Goal: Check status: Check status

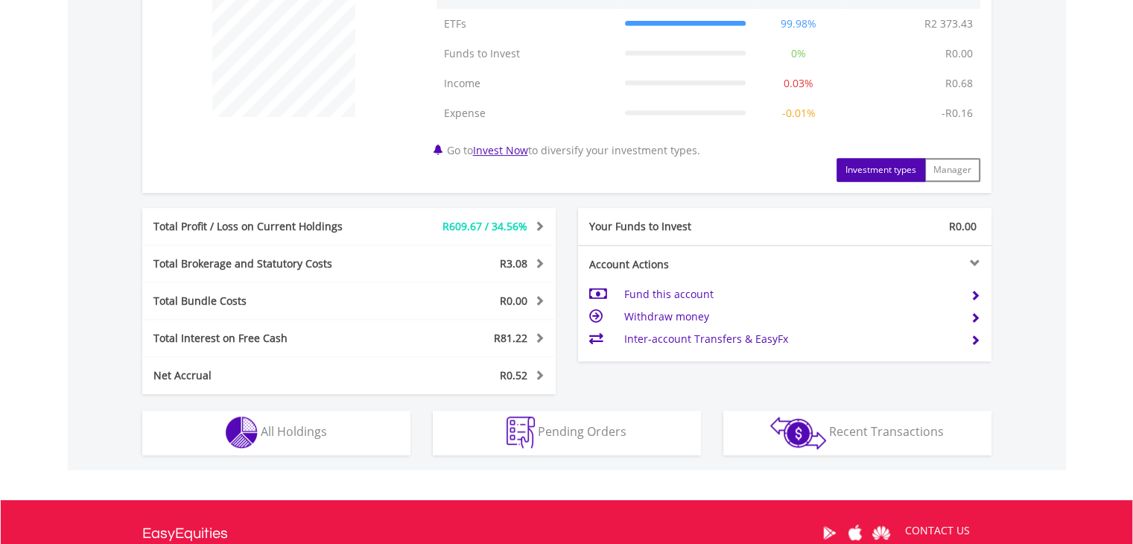
scroll to position [626, 0]
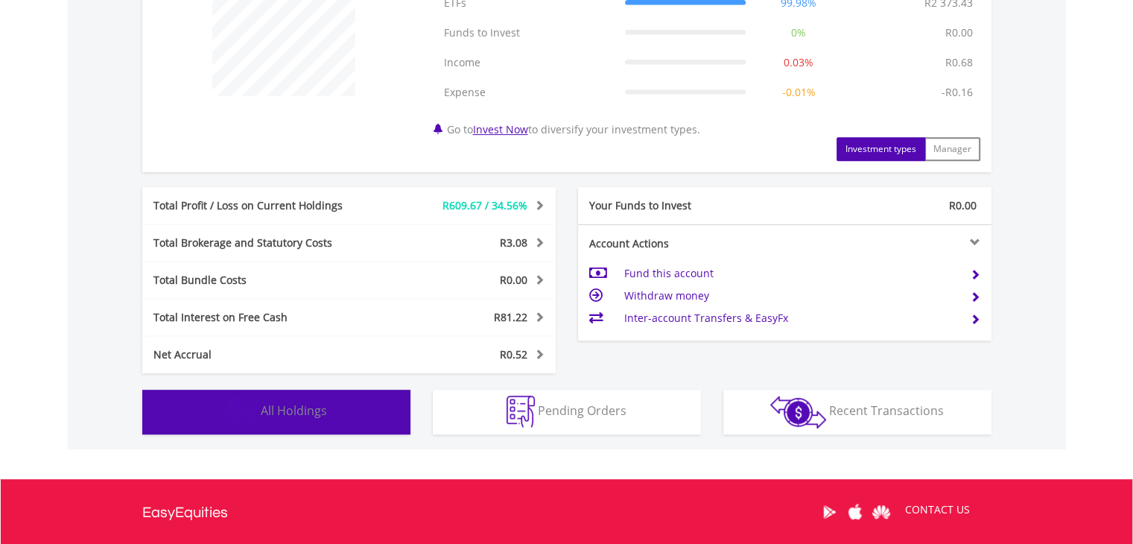
click at [310, 413] on span "All Holdings" at bounding box center [294, 410] width 66 height 16
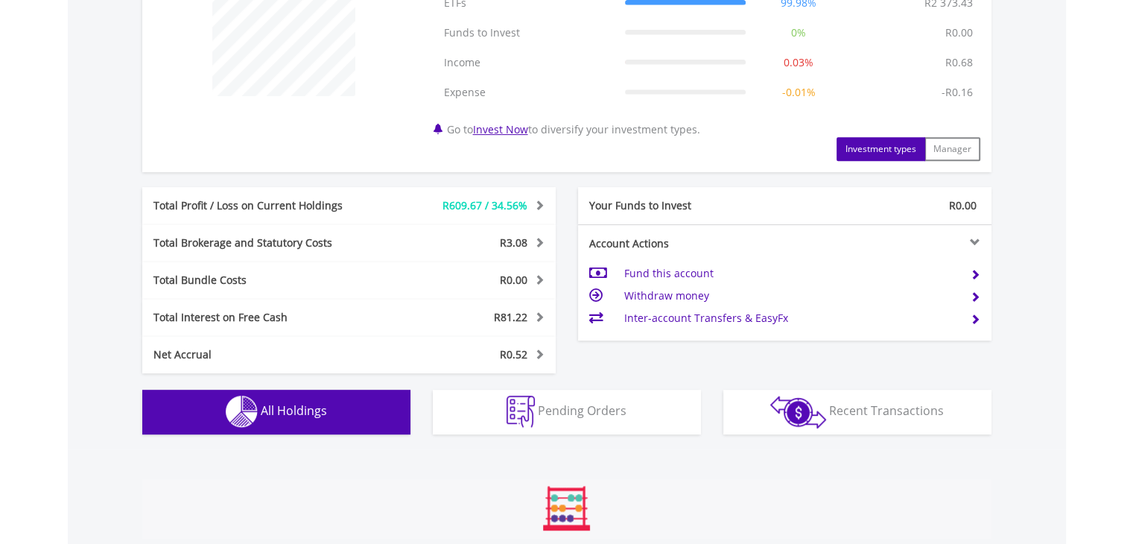
scroll to position [1088, 0]
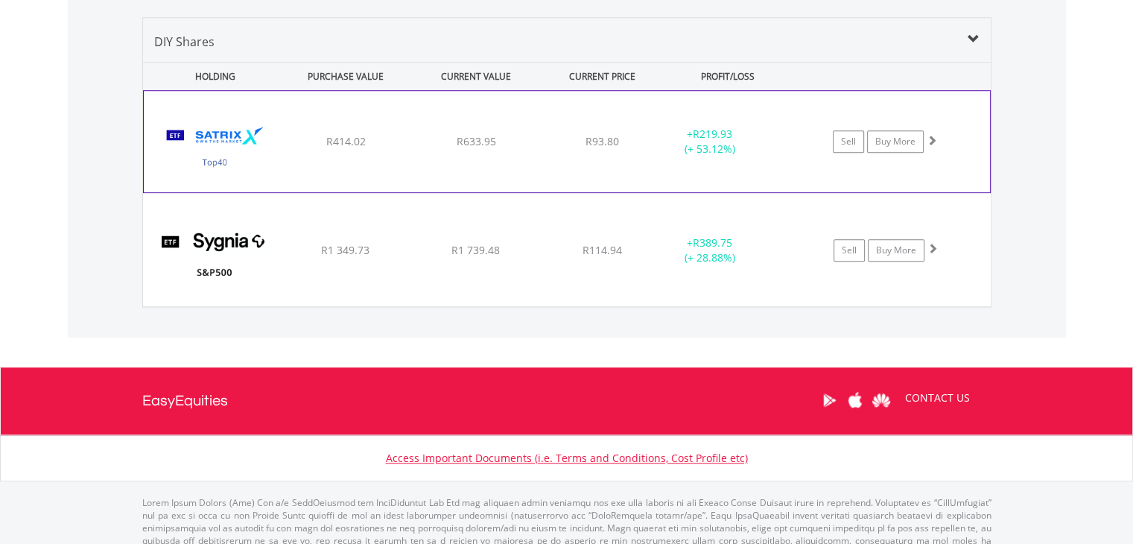
click at [232, 133] on img at bounding box center [215, 149] width 128 height 79
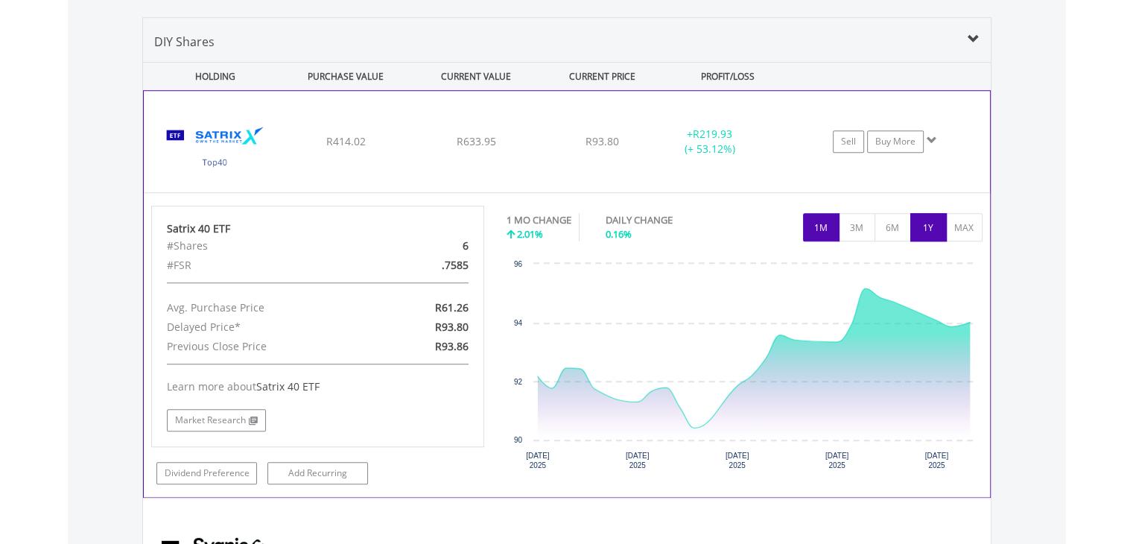
click at [929, 226] on button "1Y" at bounding box center [929, 227] width 37 height 28
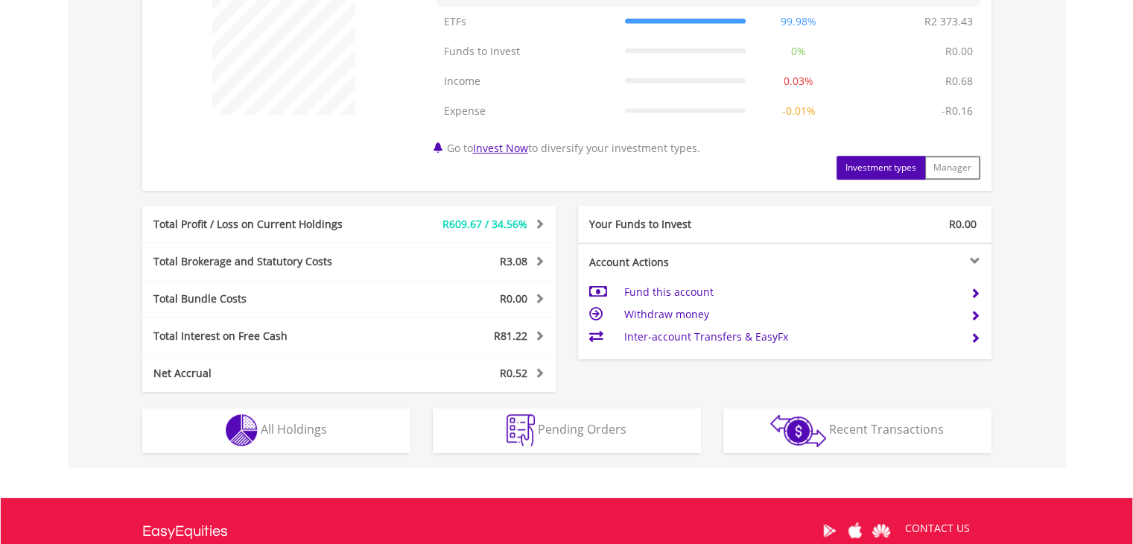
scroll to position [686, 0]
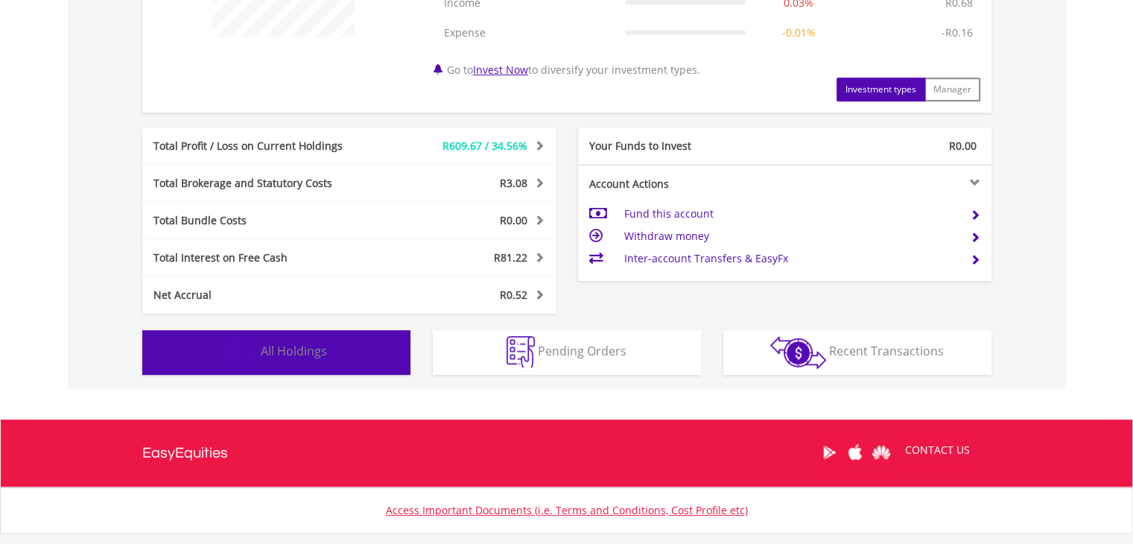
click at [280, 355] on span "All Holdings" at bounding box center [294, 351] width 66 height 16
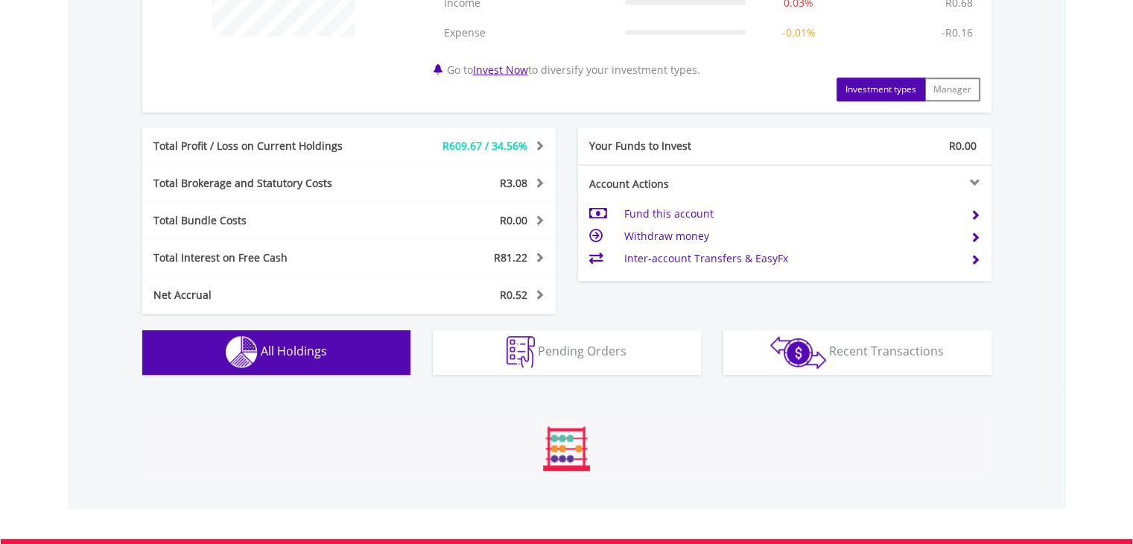
scroll to position [1104, 0]
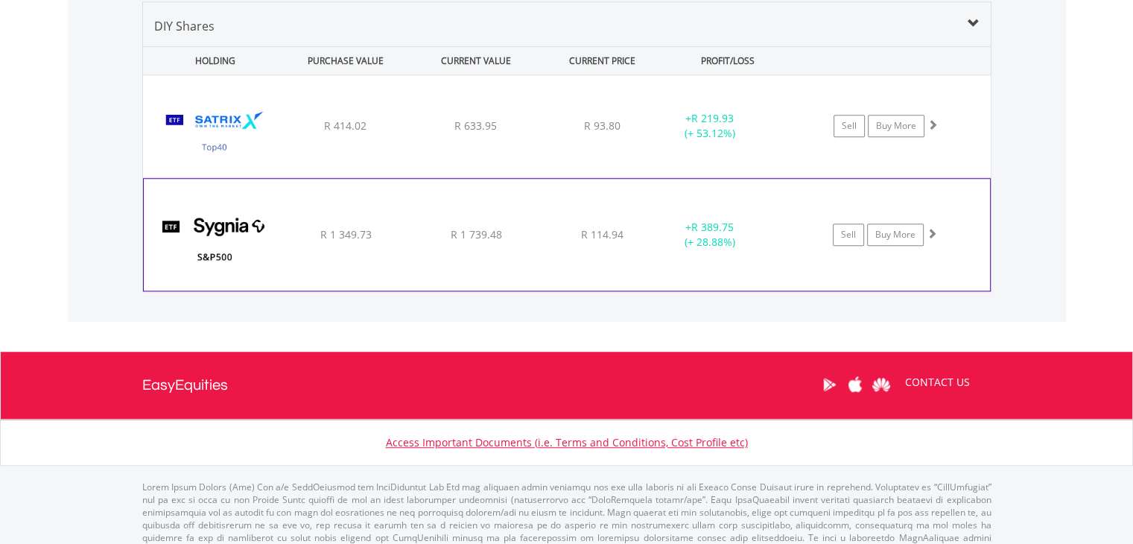
click at [214, 239] on img at bounding box center [215, 241] width 128 height 89
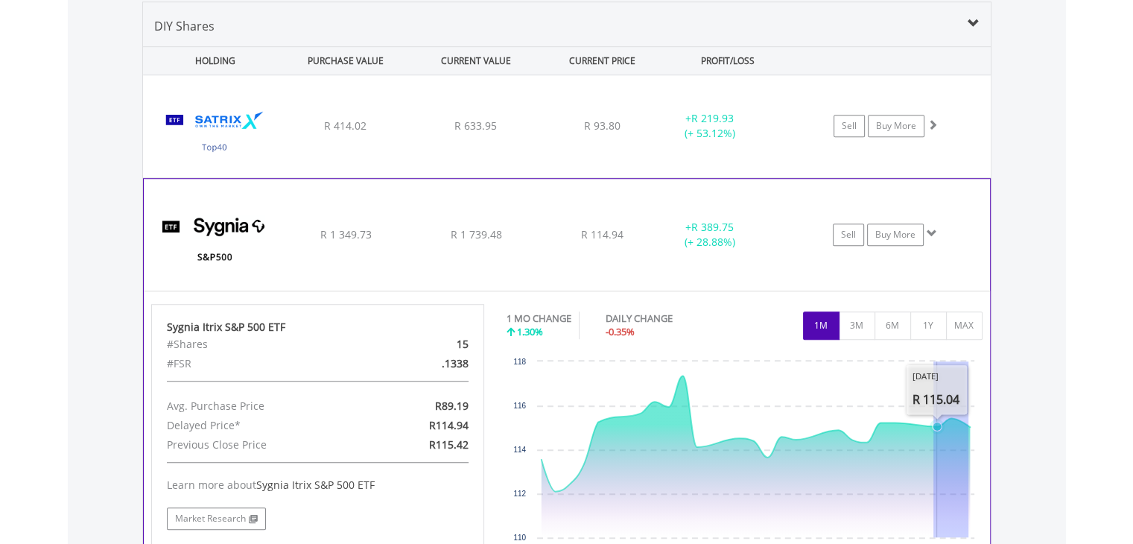
drag, startPoint x: 969, startPoint y: 420, endPoint x: 934, endPoint y: 426, distance: 35.7
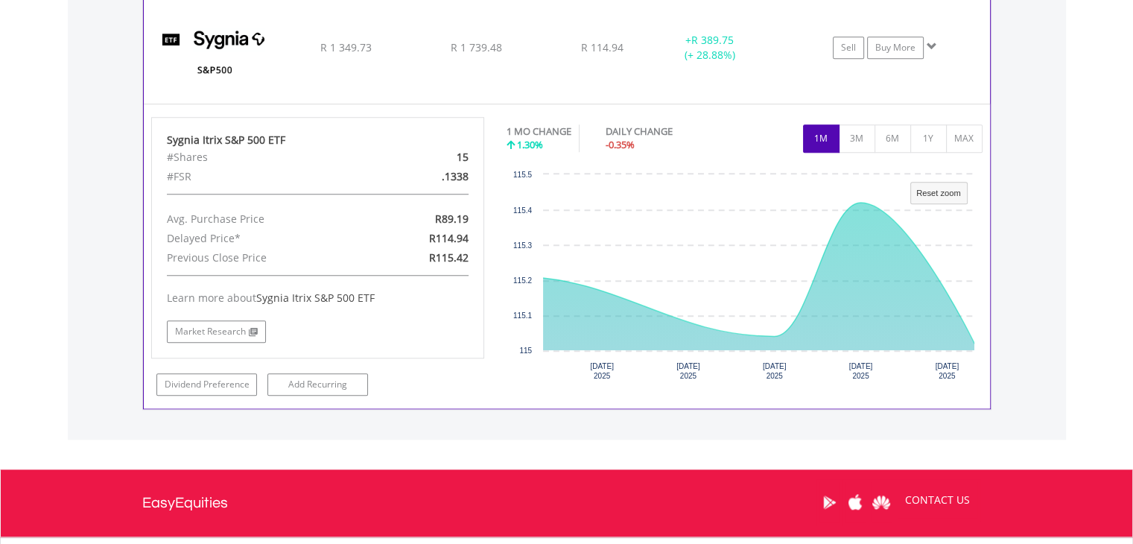
scroll to position [1342, 0]
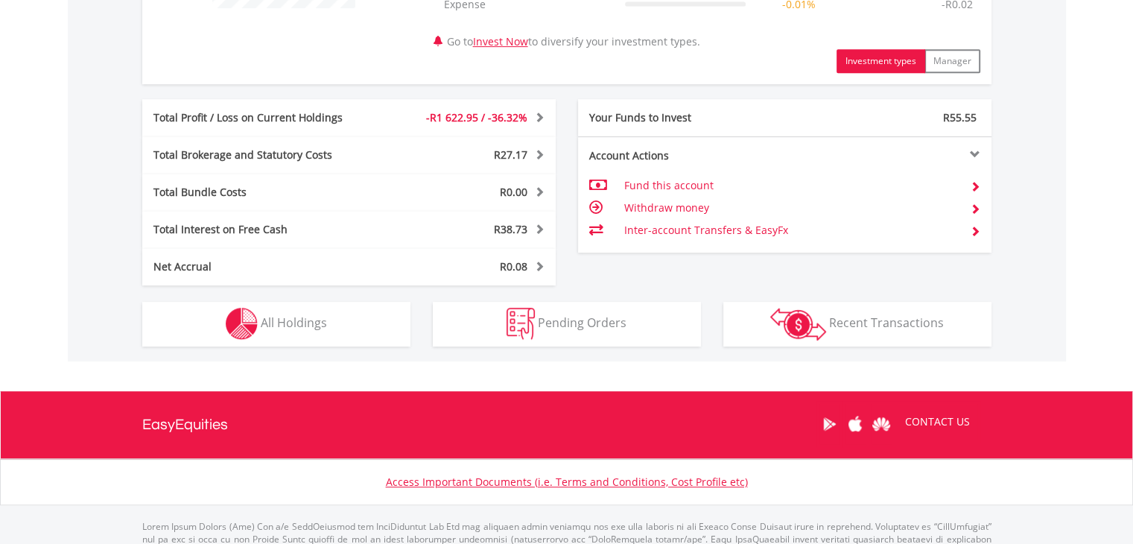
scroll to position [715, 0]
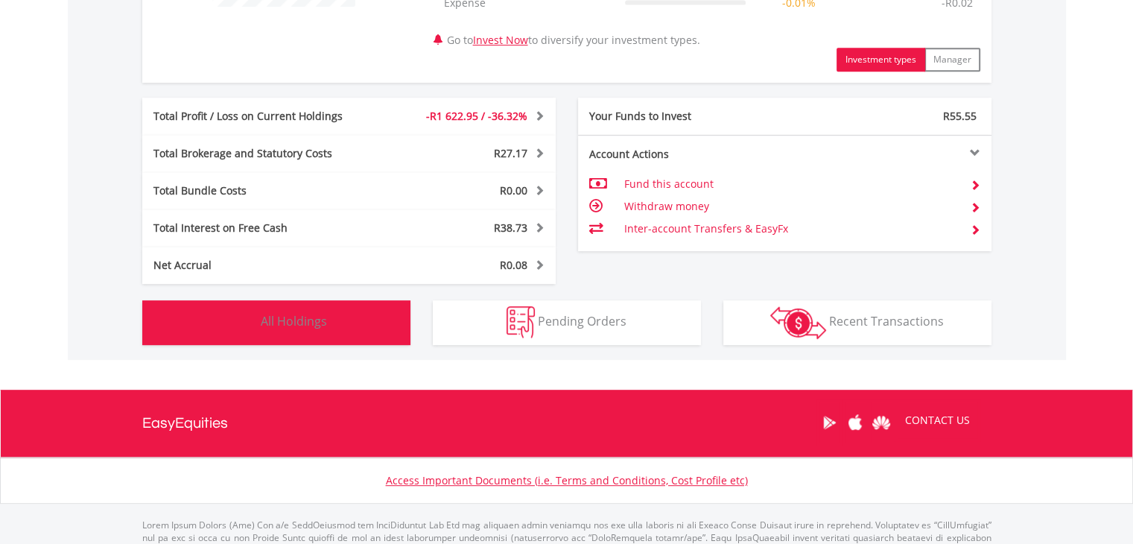
click at [280, 319] on span "All Holdings" at bounding box center [294, 321] width 66 height 16
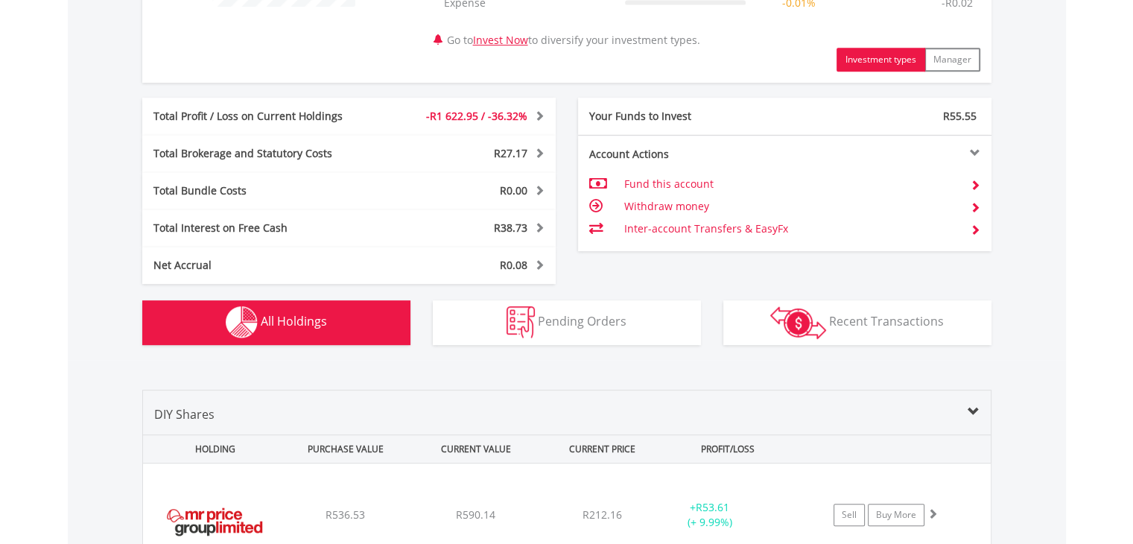
scroll to position [1104, 0]
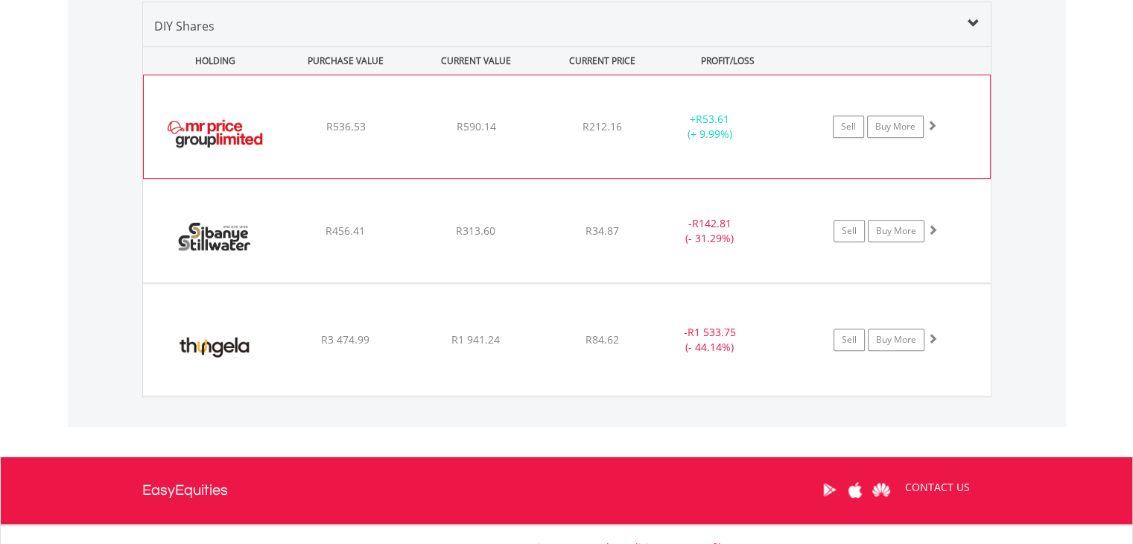
click at [205, 130] on img at bounding box center [215, 134] width 128 height 80
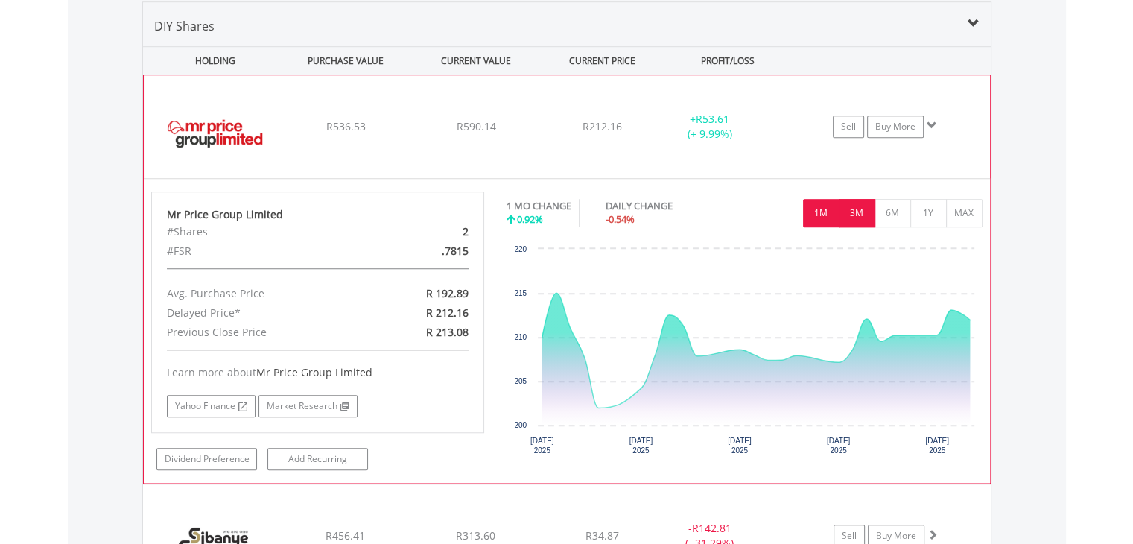
click at [853, 209] on button "3M" at bounding box center [857, 213] width 37 height 28
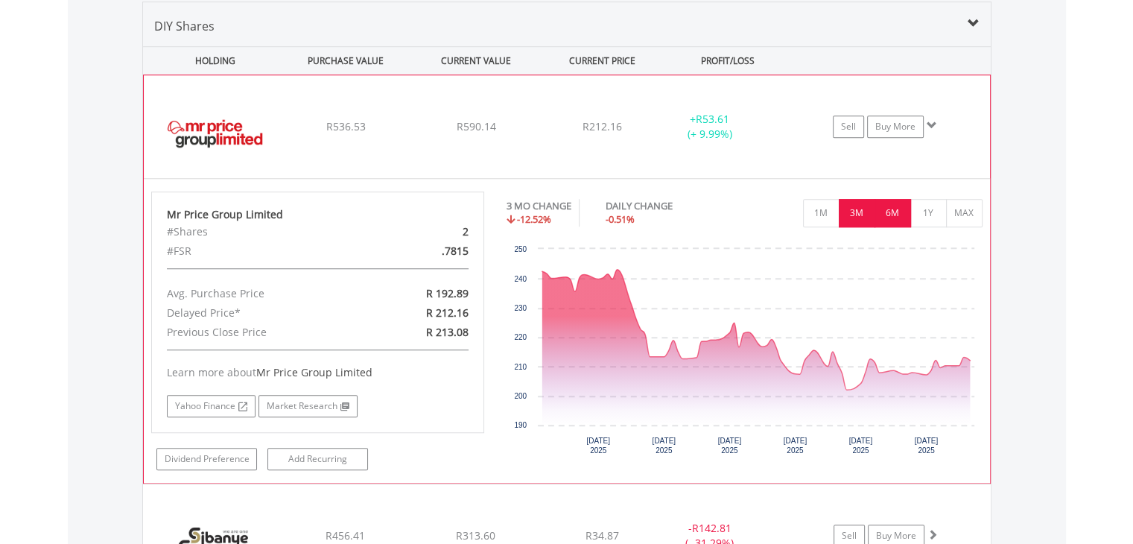
click at [894, 205] on button "6M" at bounding box center [893, 213] width 37 height 28
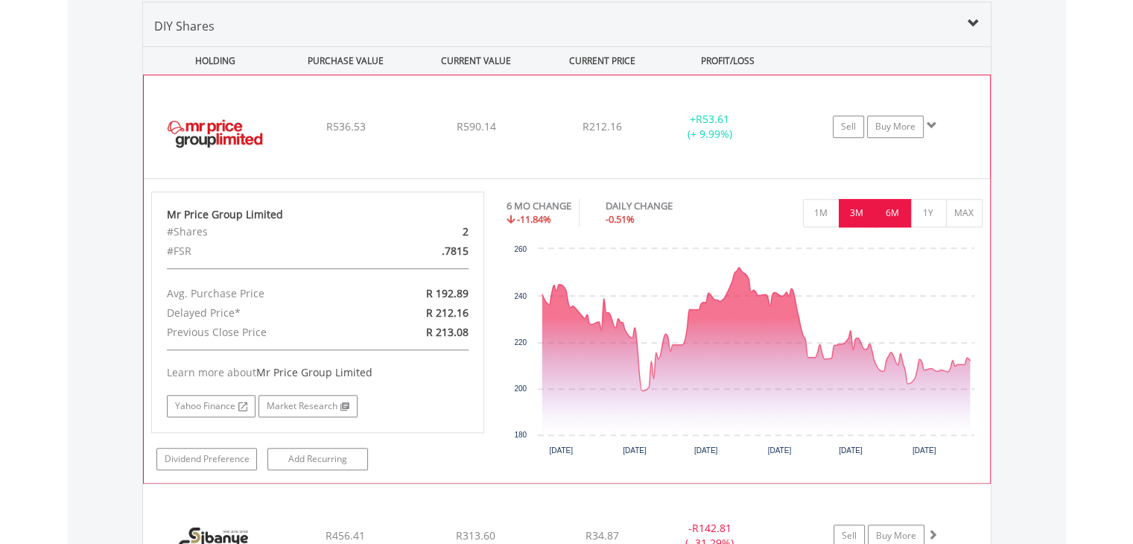
click at [857, 209] on button "3M" at bounding box center [857, 213] width 37 height 28
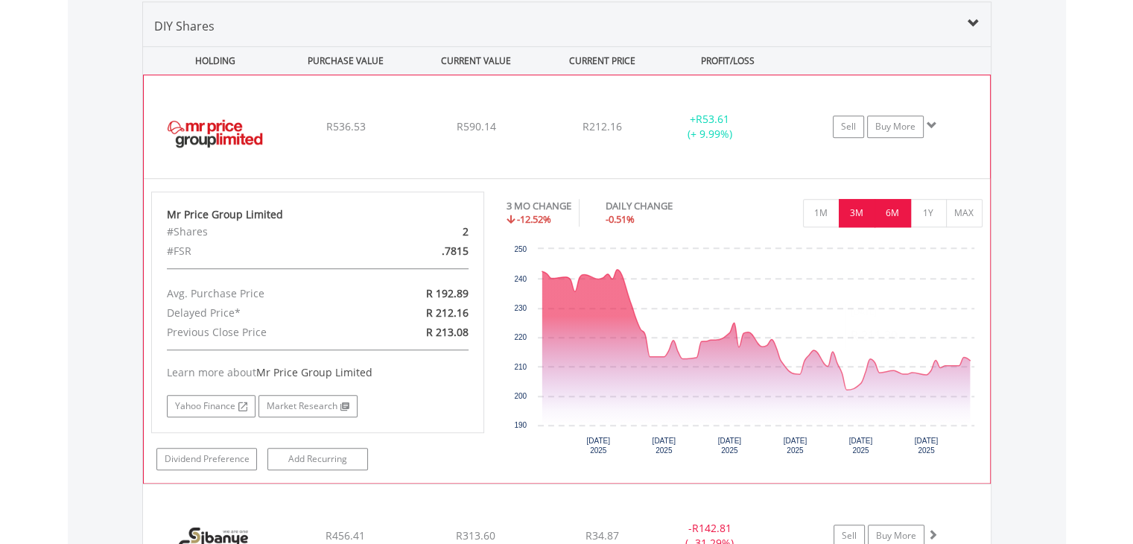
click at [896, 204] on button "6M" at bounding box center [893, 213] width 37 height 28
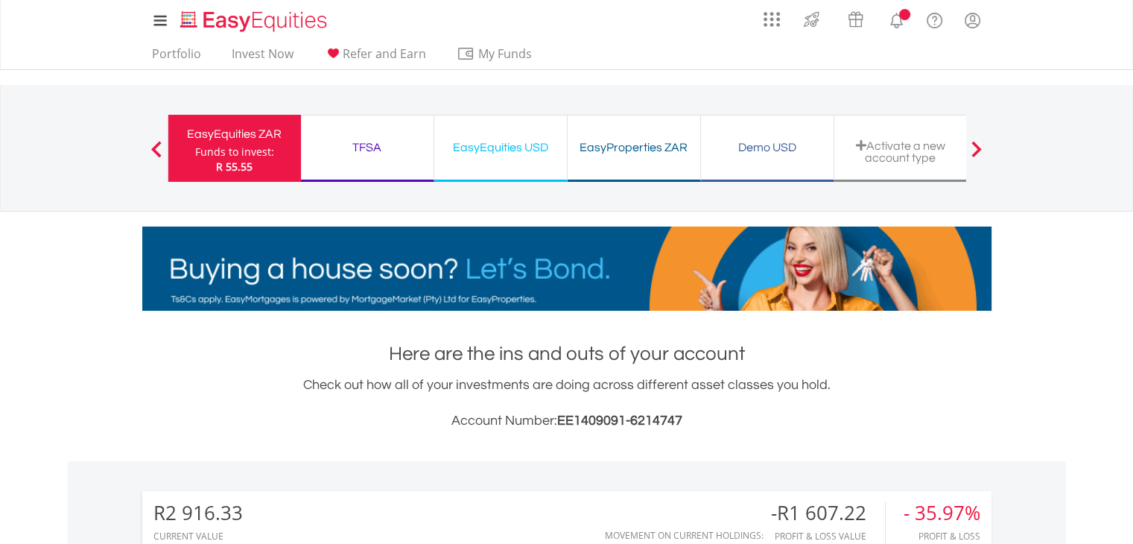
scroll to position [143, 283]
